Goal: Task Accomplishment & Management: Manage account settings

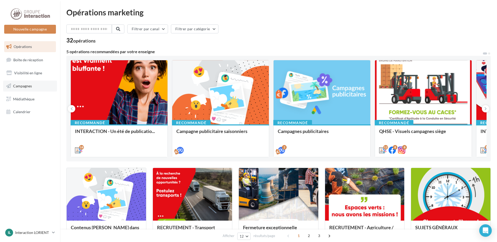
click at [30, 87] on span "Campagnes" at bounding box center [22, 86] width 19 height 4
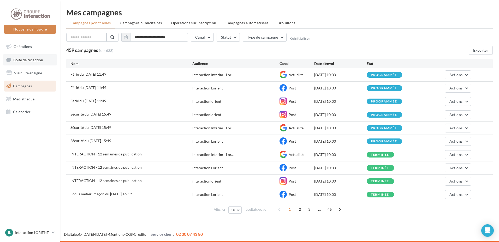
click at [30, 61] on span "Boîte de réception" at bounding box center [28, 59] width 30 height 4
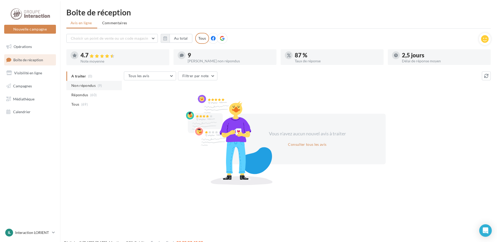
click at [90, 86] on span "Non répondus" at bounding box center [83, 85] width 24 height 5
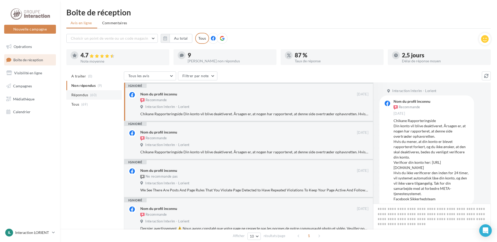
click at [83, 93] on span "Répondus" at bounding box center [79, 94] width 17 height 5
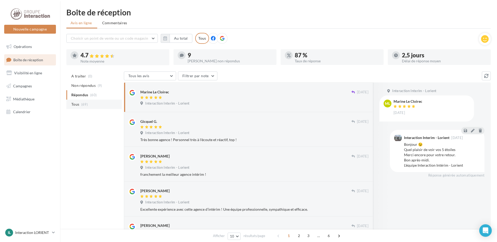
click at [74, 105] on span "Tous" at bounding box center [75, 104] width 8 height 5
